Goal: Information Seeking & Learning: Learn about a topic

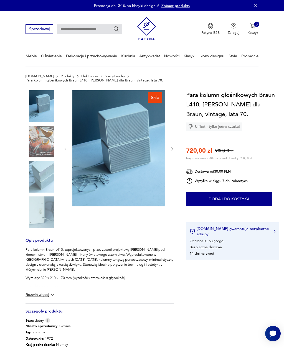
click at [43, 175] on img at bounding box center [41, 177] width 32 height 32
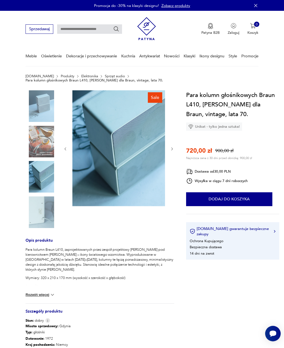
click at [38, 292] on button "Rozwiń więcej" at bounding box center [40, 295] width 30 height 6
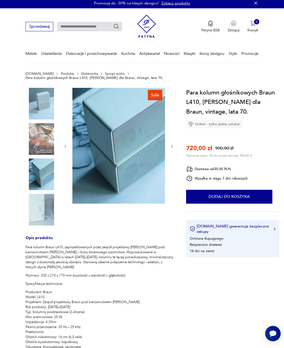
scroll to position [3, 0]
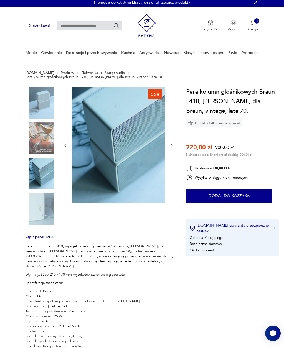
click at [42, 100] on img at bounding box center [41, 103] width 32 height 32
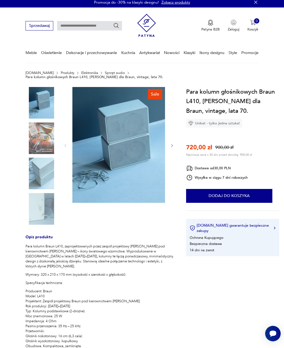
click at [153, 159] on img at bounding box center [118, 145] width 93 height 116
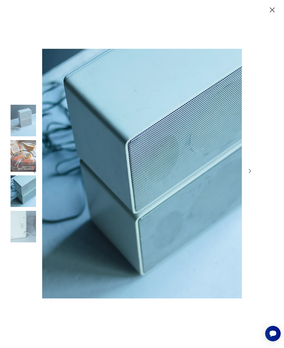
click at [248, 188] on div at bounding box center [142, 174] width 222 height 278
click at [249, 174] on icon "button" at bounding box center [250, 171] width 6 height 6
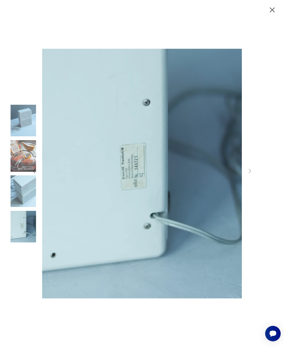
click at [255, 179] on div at bounding box center [142, 174] width 284 height 348
click at [248, 184] on div at bounding box center [142, 174] width 222 height 278
click at [247, 188] on div at bounding box center [142, 174] width 222 height 278
click at [27, 197] on img at bounding box center [23, 191] width 32 height 32
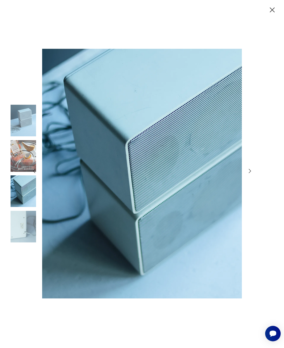
click at [20, 130] on img at bounding box center [23, 121] width 32 height 32
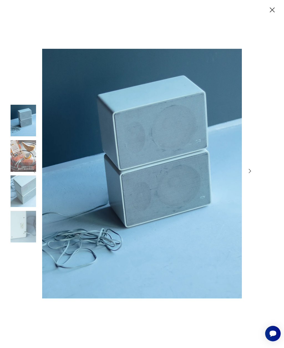
click at [275, 12] on icon "button" at bounding box center [272, 10] width 9 height 9
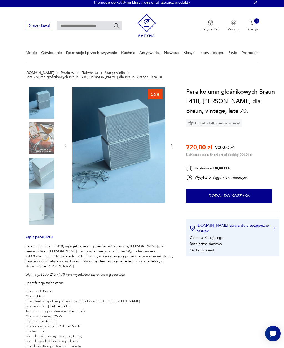
click at [73, 26] on input "text" at bounding box center [89, 25] width 65 height 9
type input "*****"
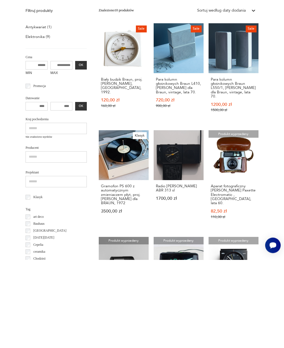
click at [103, 219] on link "Klasyk Gramofon PS 600 z automatycznym zmieniaczem płyt, proj. [PERSON_NAME] dl…" at bounding box center [124, 268] width 50 height 99
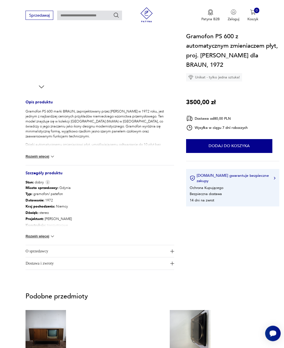
scroll to position [161, 0]
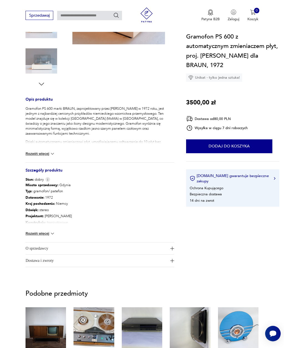
click at [44, 231] on button "Rozwiń więcej" at bounding box center [40, 234] width 30 height 6
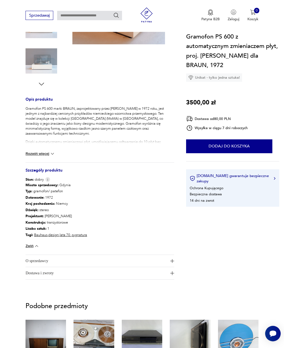
click at [150, 259] on span "O sprzedawcy" at bounding box center [96, 261] width 142 height 12
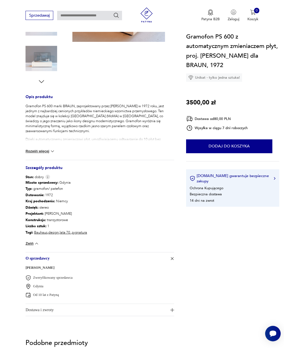
scroll to position [163, 0]
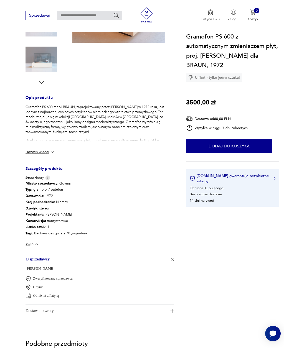
click at [39, 152] on button "Rozwiń więcej" at bounding box center [40, 152] width 30 height 6
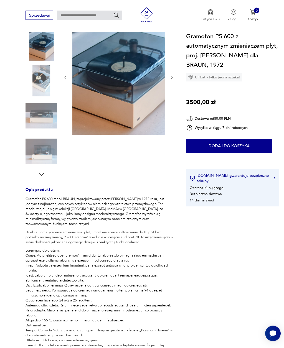
scroll to position [0, 0]
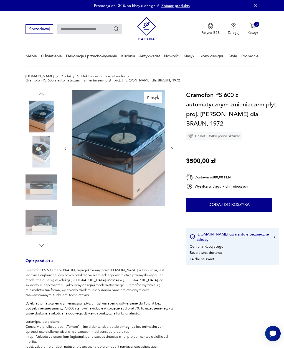
click at [37, 120] on img at bounding box center [41, 117] width 32 height 32
